Goal: Information Seeking & Learning: Learn about a topic

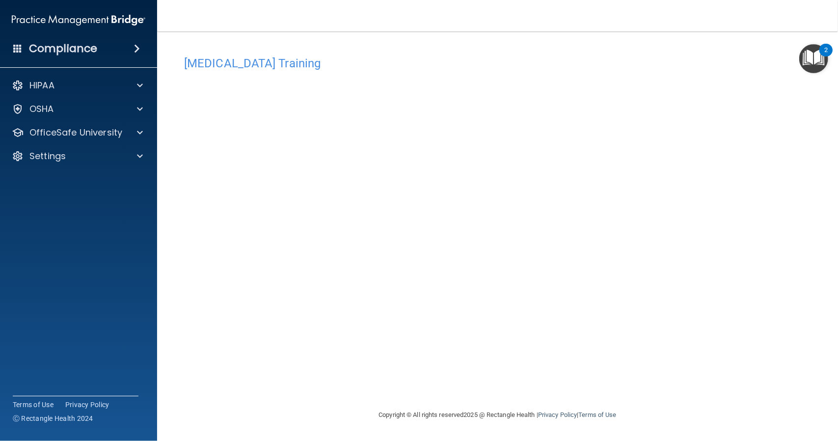
click at [427, 8] on nav "Toggle navigation [PERSON_NAME] [EMAIL_ADDRESS][DOMAIN_NAME] Manage My Enterpri…" at bounding box center [497, 15] width 681 height 31
drag, startPoint x: 547, startPoint y: 58, endPoint x: 445, endPoint y: 66, distance: 102.5
click at [445, 66] on h4 "[MEDICAL_DATA] Training" at bounding box center [497, 63] width 627 height 13
click at [73, 133] on p "OfficeSafe University" at bounding box center [75, 133] width 93 height 12
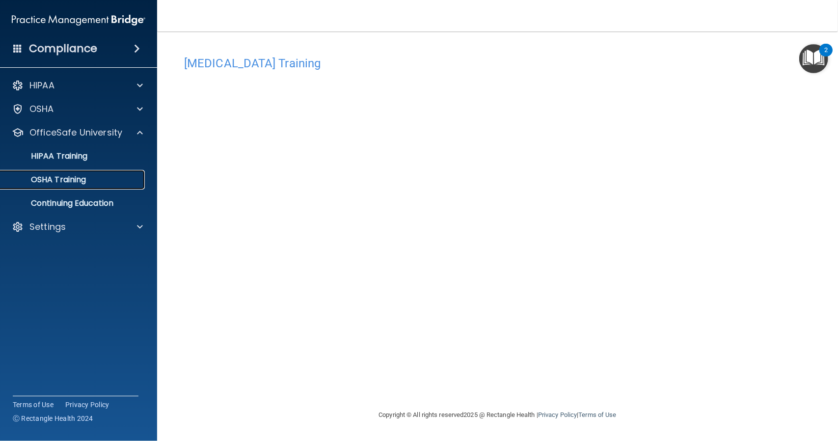
click at [81, 182] on p "OSHA Training" at bounding box center [46, 180] width 80 height 10
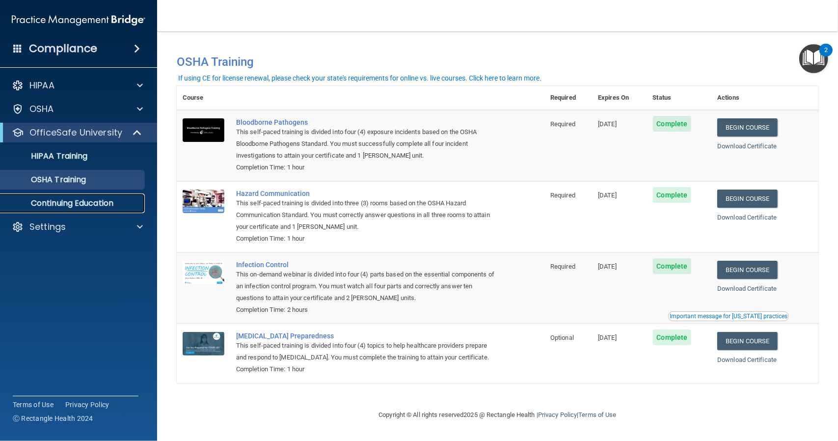
click at [74, 210] on link "Continuing Education" at bounding box center [67, 204] width 155 height 20
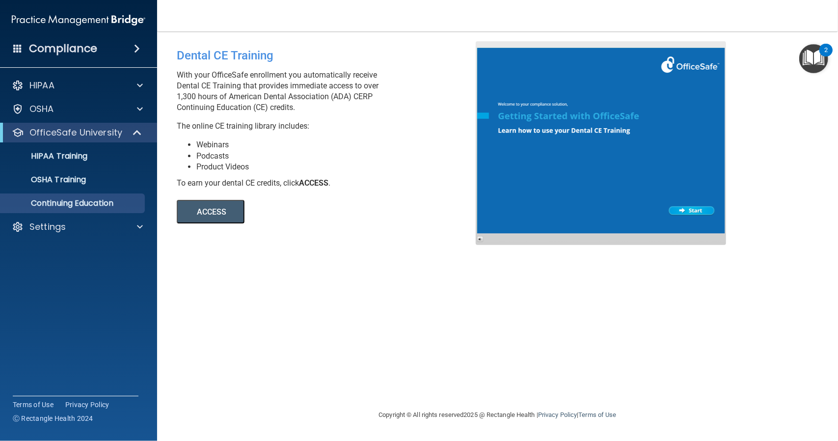
click at [210, 217] on button "ACCESS" at bounding box center [211, 212] width 68 height 24
drag, startPoint x: 284, startPoint y: 305, endPoint x: 241, endPoint y: 310, distance: 44.0
click at [241, 310] on div "Dental CE Training With your OfficeSafe enrollment you automatically receive De…" at bounding box center [498, 220] width 642 height 358
click at [213, 316] on div "Dental CE Training With your OfficeSafe enrollment you automatically receive De…" at bounding box center [498, 220] width 642 height 358
